Goal: Communication & Community: Answer question/provide support

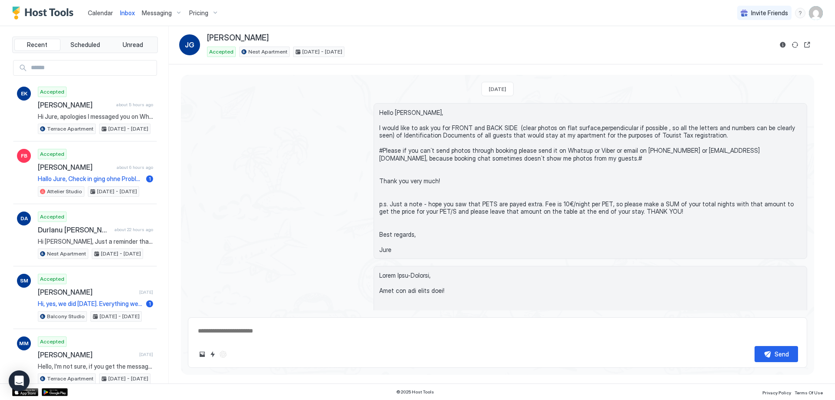
scroll to position [218, 0]
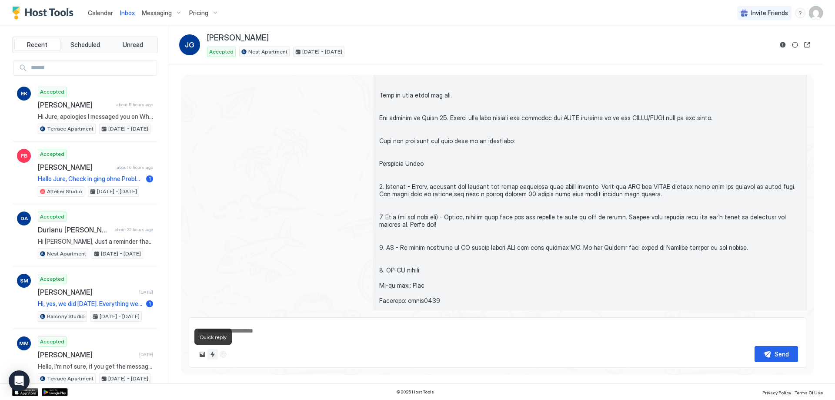
click at [212, 356] on button "Quick reply" at bounding box center [212, 354] width 10 height 10
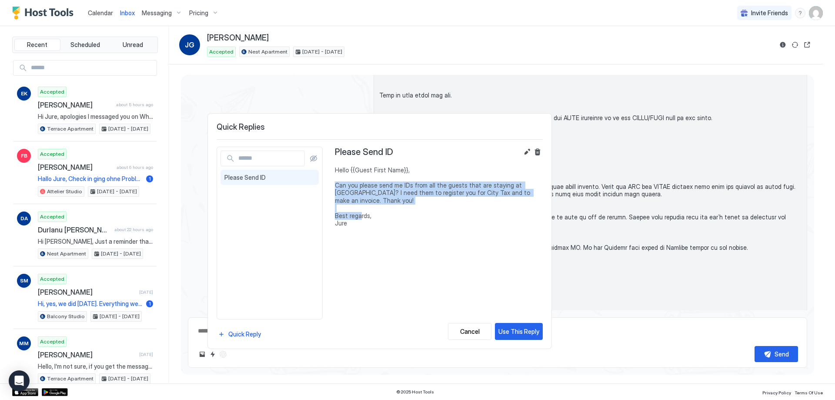
drag, startPoint x: 335, startPoint y: 186, endPoint x: 402, endPoint y: 216, distance: 73.4
click at [402, 216] on span "Hello {{Guest First Name}}, Can you please send me IDs from all the guests that…" at bounding box center [439, 196] width 208 height 61
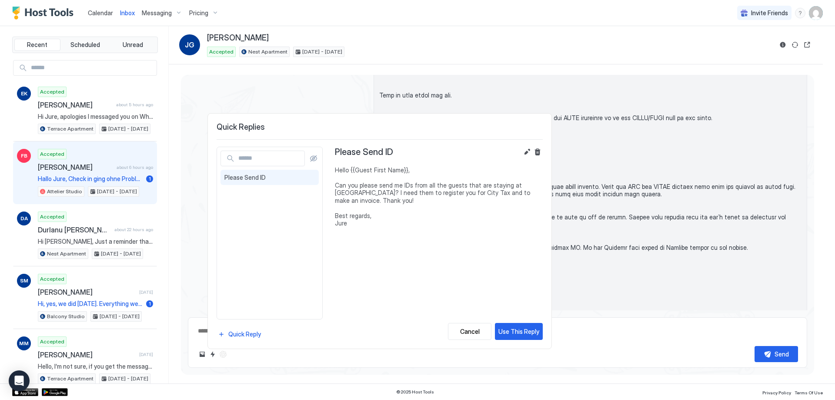
drag, startPoint x: 251, startPoint y: 94, endPoint x: 59, endPoint y: 150, distance: 200.7
click at [251, 94] on div at bounding box center [417, 200] width 835 height 400
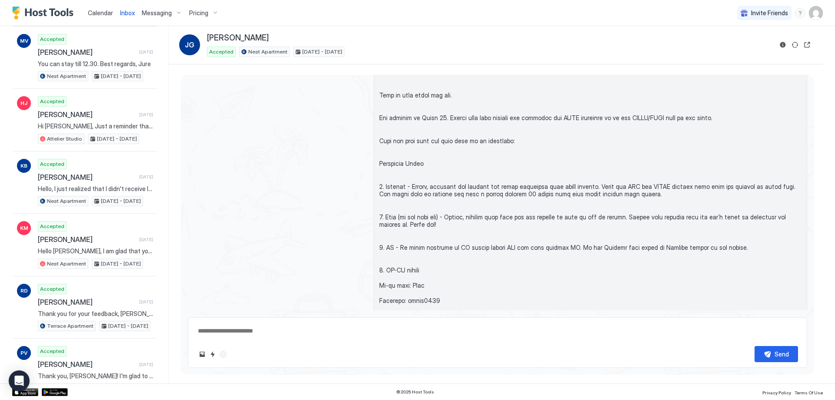
scroll to position [2210, 0]
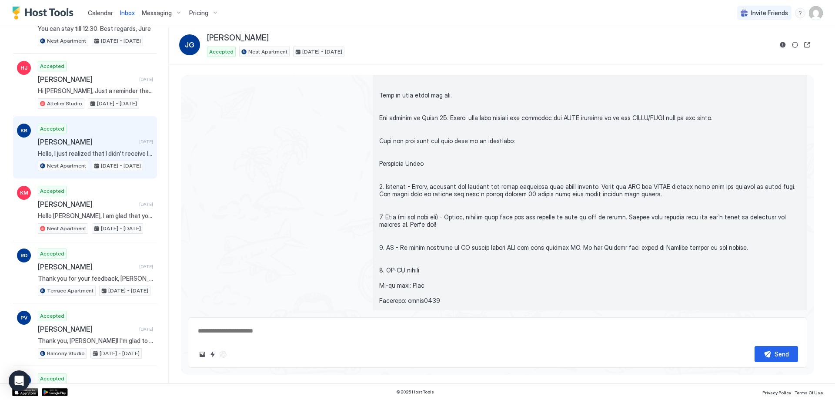
click at [119, 156] on span "Hello, I just realized that I didn't receive IDs from you for your stay. Please…" at bounding box center [95, 154] width 115 height 8
type textarea "*"
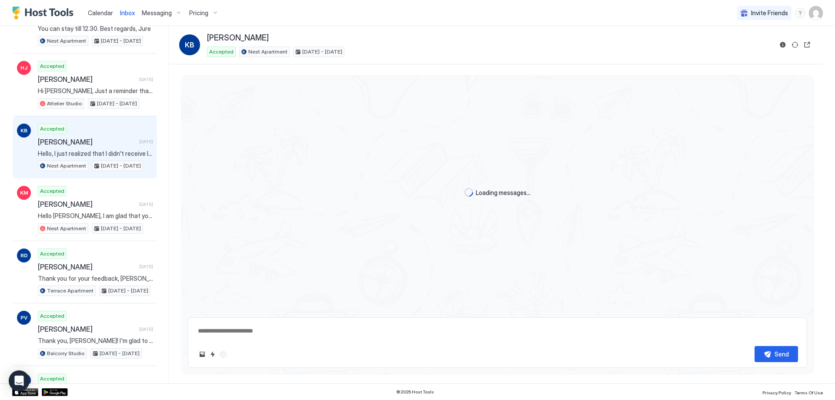
scroll to position [829, 0]
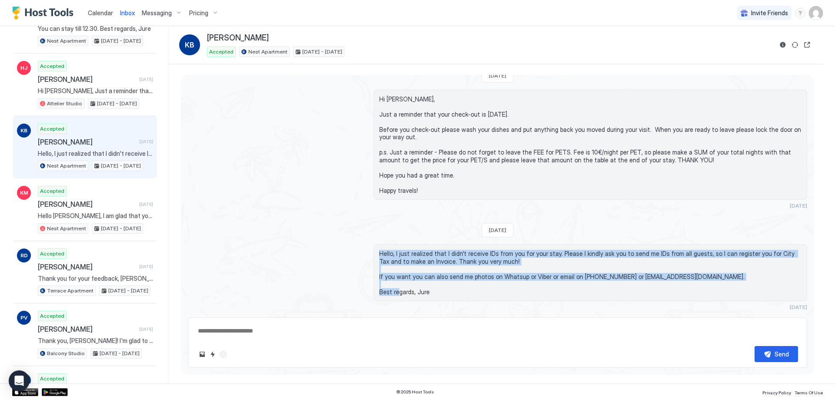
drag, startPoint x: 378, startPoint y: 253, endPoint x: 427, endPoint y: 293, distance: 63.7
click at [427, 293] on span "Hello, I just realized that I didn't receive IDs from you for your stay. Please…" at bounding box center [590, 273] width 422 height 46
copy span "Hello, I just realized that I didn't receive IDs from you for your stay. Please…"
